Goal: Information Seeking & Learning: Learn about a topic

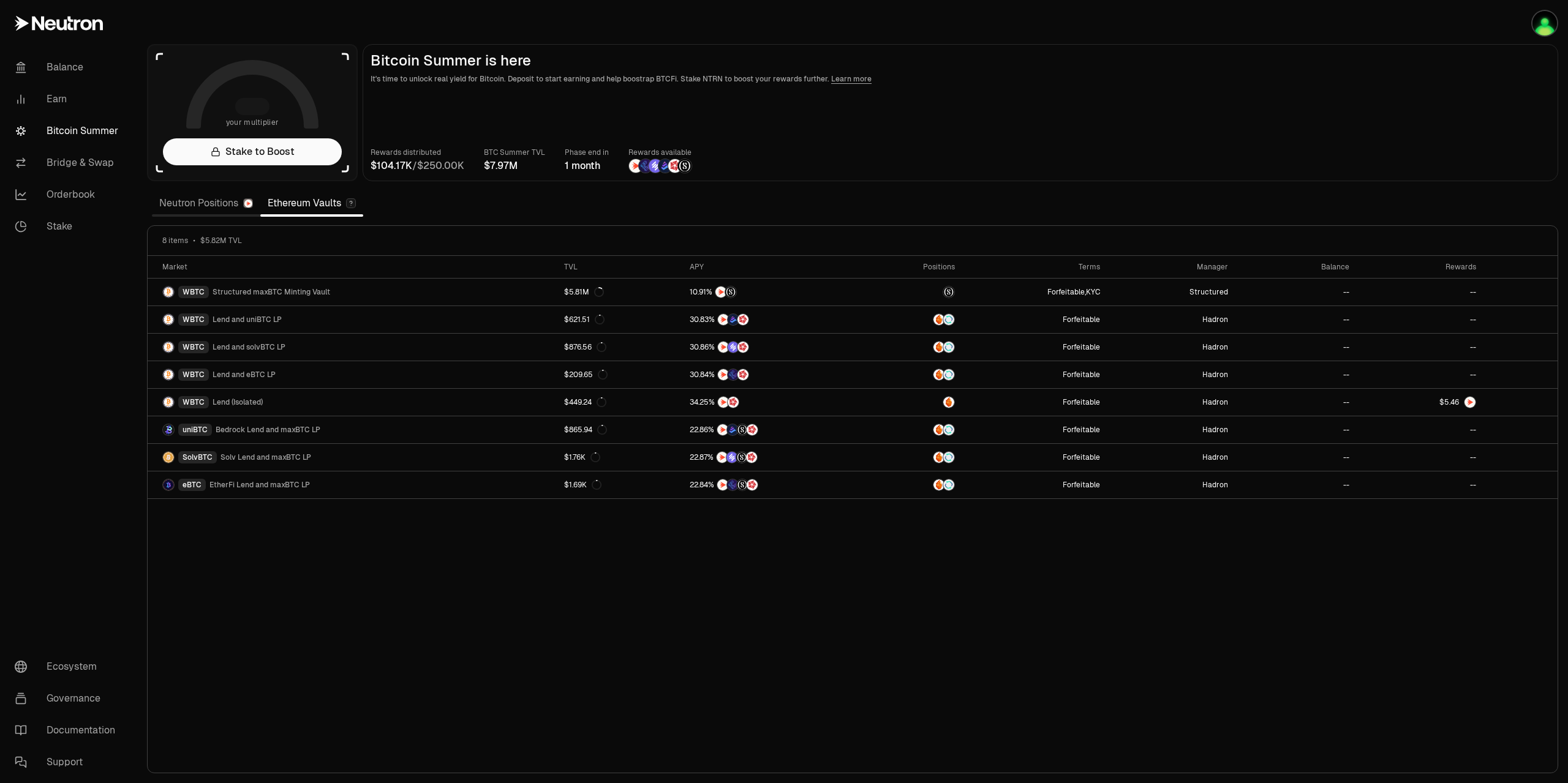
click at [1506, 96] on main "Bitcoin Summer is here It's time to unlock real yield for Bitcoin. Deposit to s…" at bounding box center [960, 113] width 1196 height 137
click at [183, 209] on link "Neutron Positions" at bounding box center [206, 203] width 108 height 25
